Goal: Task Accomplishment & Management: Manage account settings

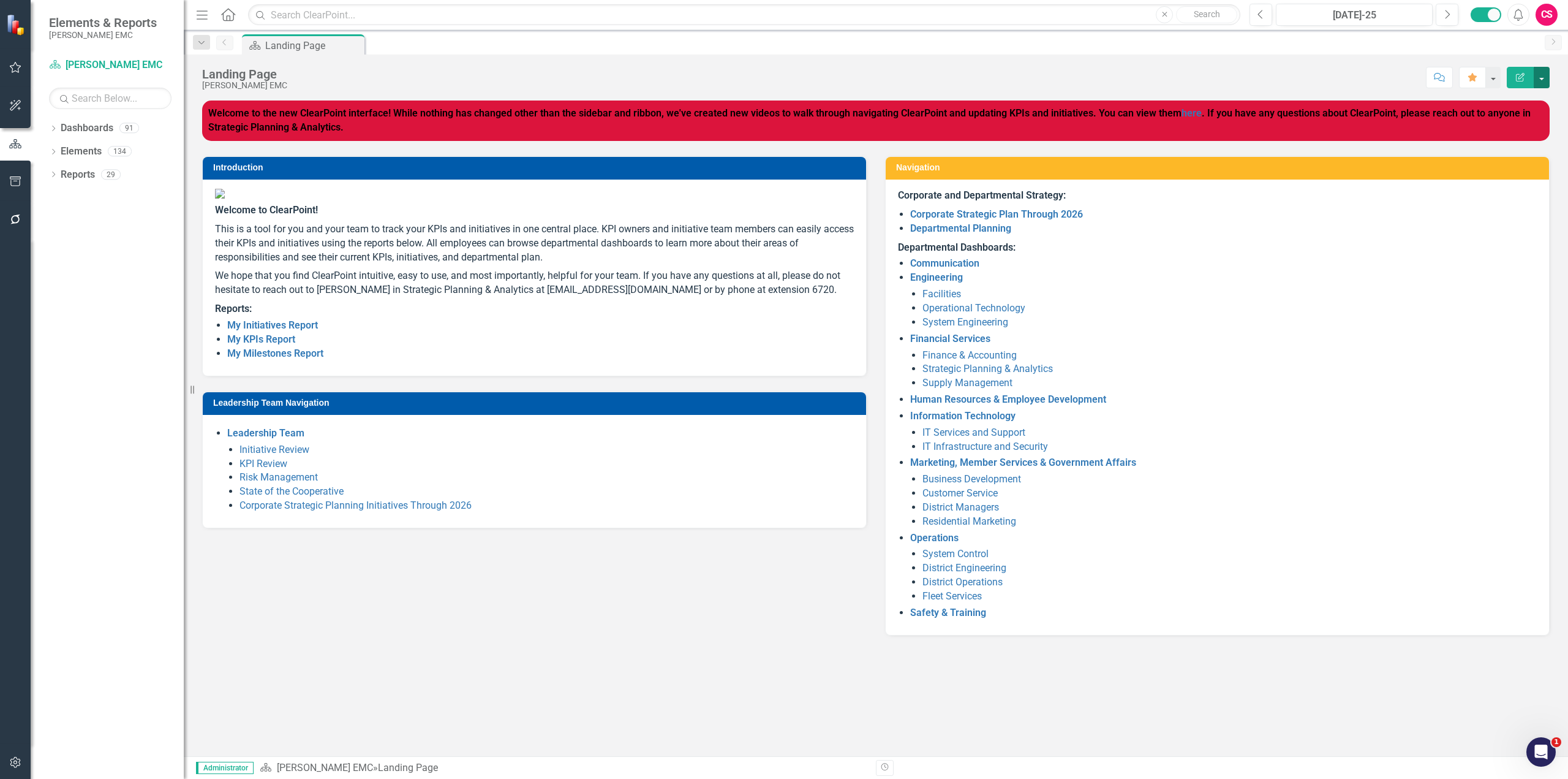
click at [1543, 83] on button "button" at bounding box center [1542, 78] width 16 height 22
click at [1519, 106] on link "Edit Edit Dashboard" at bounding box center [1499, 100] width 99 height 22
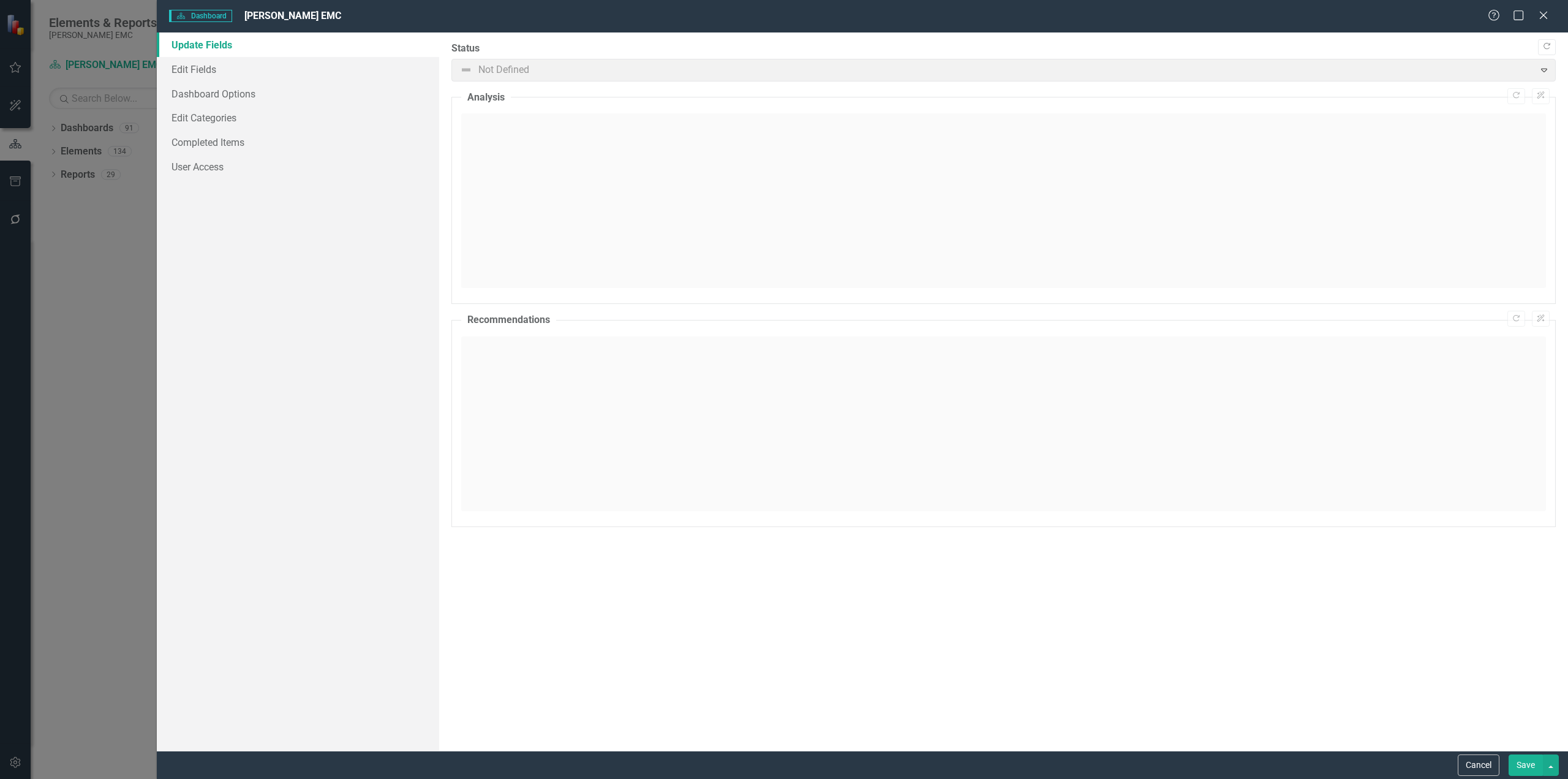
click at [647, 178] on div at bounding box center [1003, 200] width 1084 height 175
click at [637, 75] on span "Not Defined Expand" at bounding box center [1003, 70] width 1104 height 22
click at [660, 179] on div at bounding box center [1003, 200] width 1084 height 175
click at [623, 400] on div at bounding box center [1003, 424] width 1084 height 175
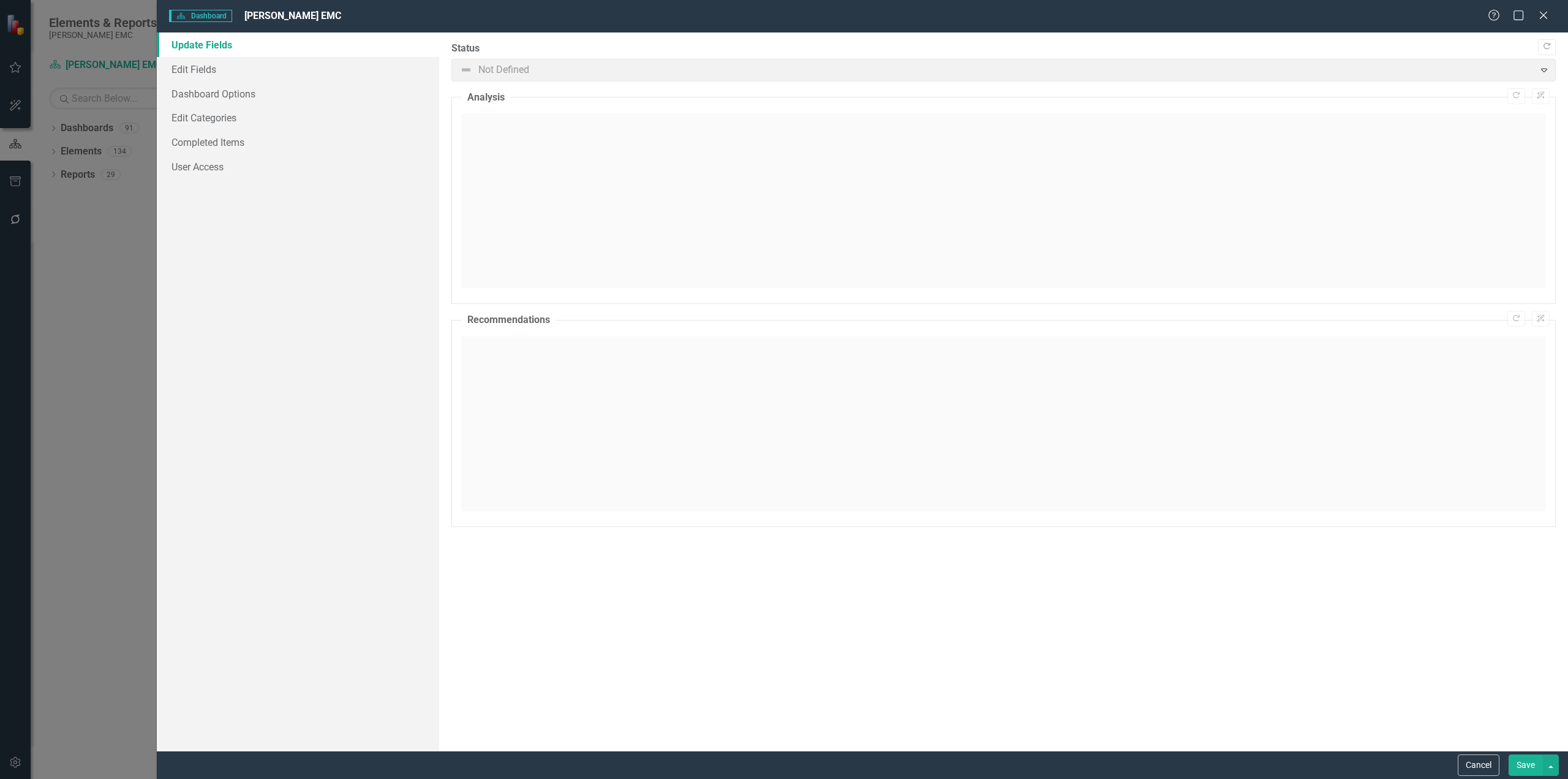
click at [631, 213] on div at bounding box center [1003, 200] width 1084 height 175
click at [294, 75] on link "Edit Fields" at bounding box center [297, 70] width 282 height 25
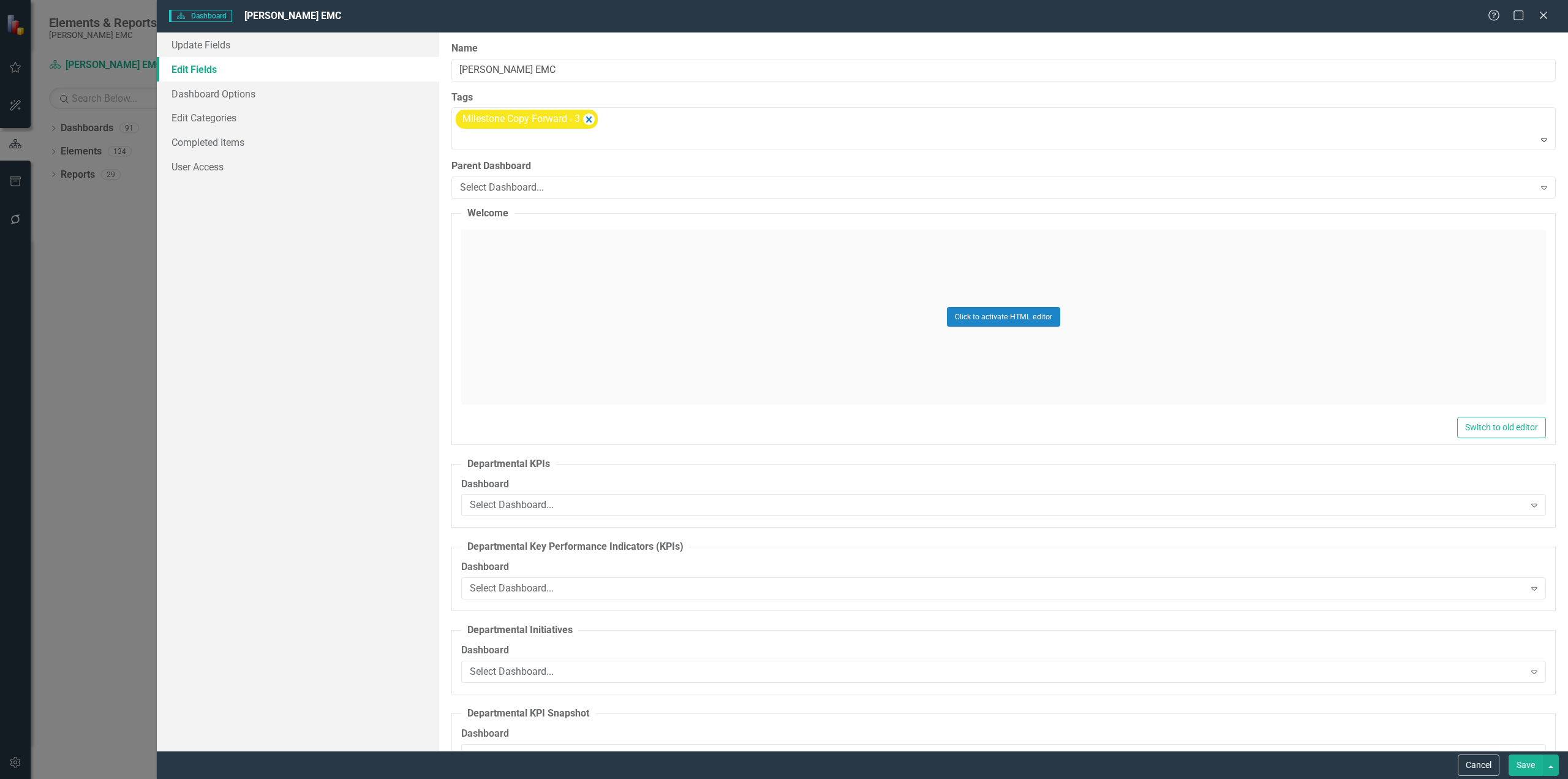
click at [283, 59] on link "Edit Fields" at bounding box center [297, 70] width 282 height 25
click at [278, 50] on link "Update Fields" at bounding box center [297, 45] width 282 height 25
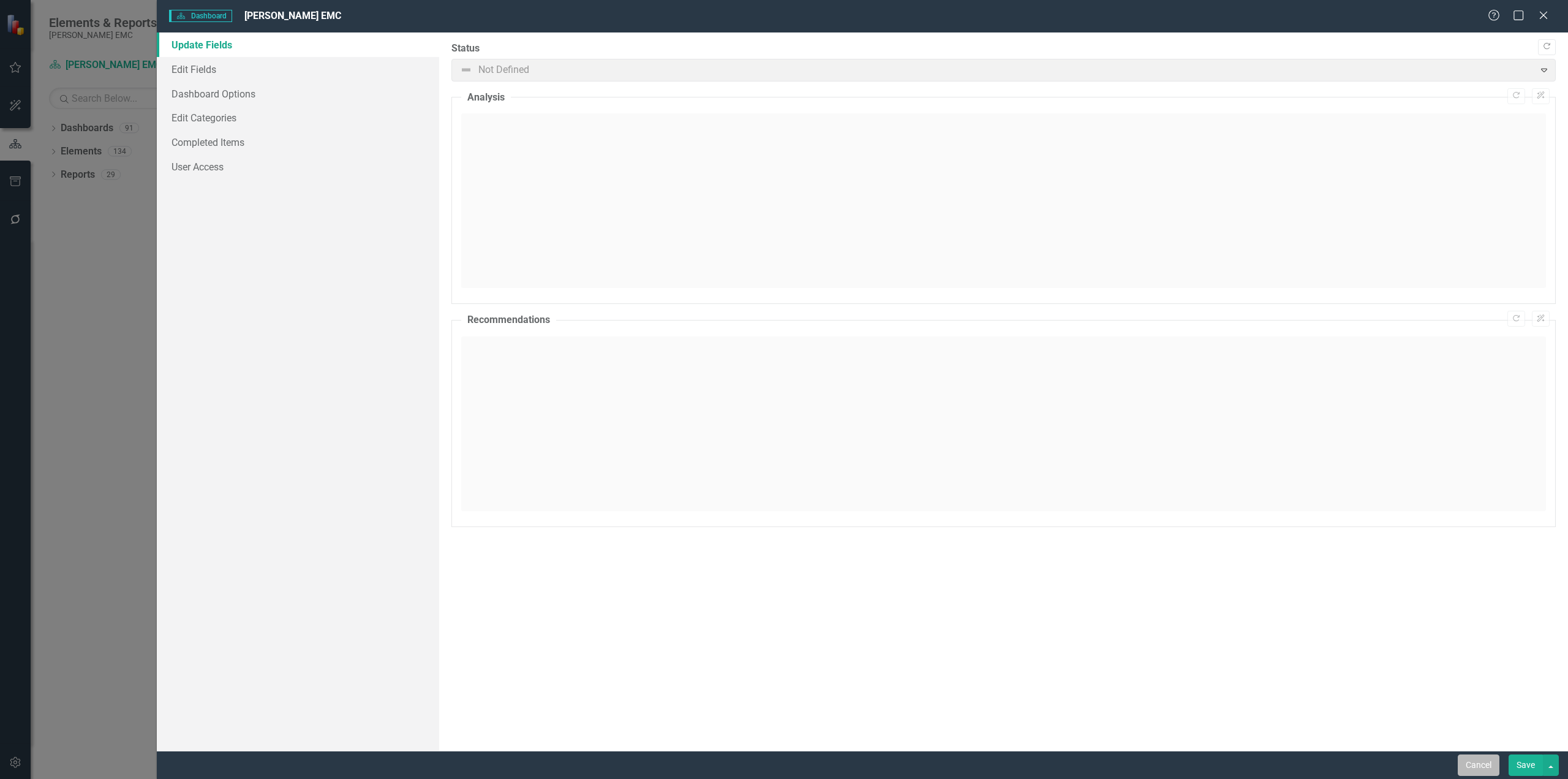
click at [1489, 772] on button "Cancel" at bounding box center [1478, 765] width 41 height 22
